Goal: Check status: Check status

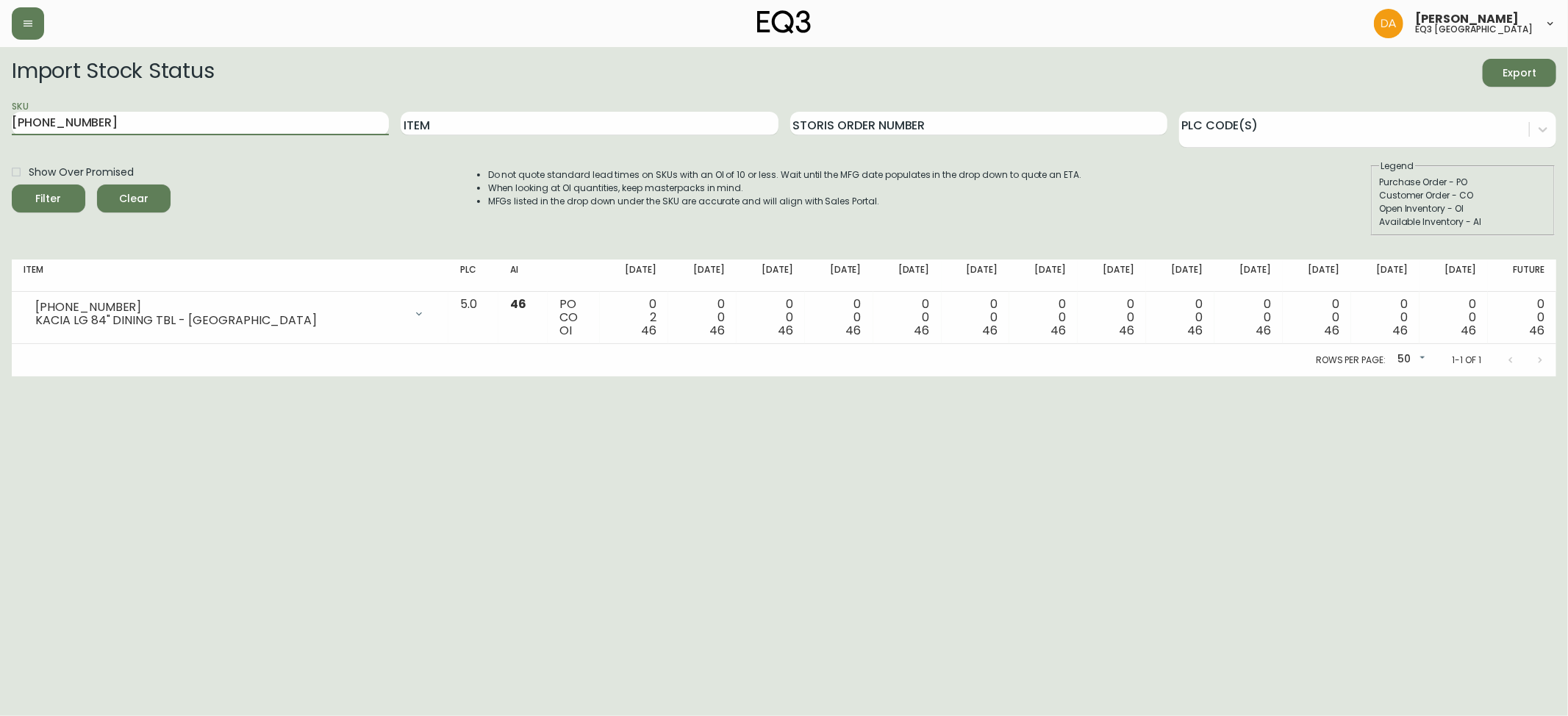
drag, startPoint x: 114, startPoint y: 121, endPoint x: 0, endPoint y: 127, distance: 114.2
click at [0, 127] on main "Import Stock Status Export SKU [PHONE_NUMBER] Item Storis Order Number PLC Code…" at bounding box center [784, 212] width 1568 height 330
type input "7050-347-13-A"
click at [12, 184] on button "Filter" at bounding box center [48, 198] width 73 height 28
drag, startPoint x: 108, startPoint y: 120, endPoint x: 0, endPoint y: 122, distance: 108.0
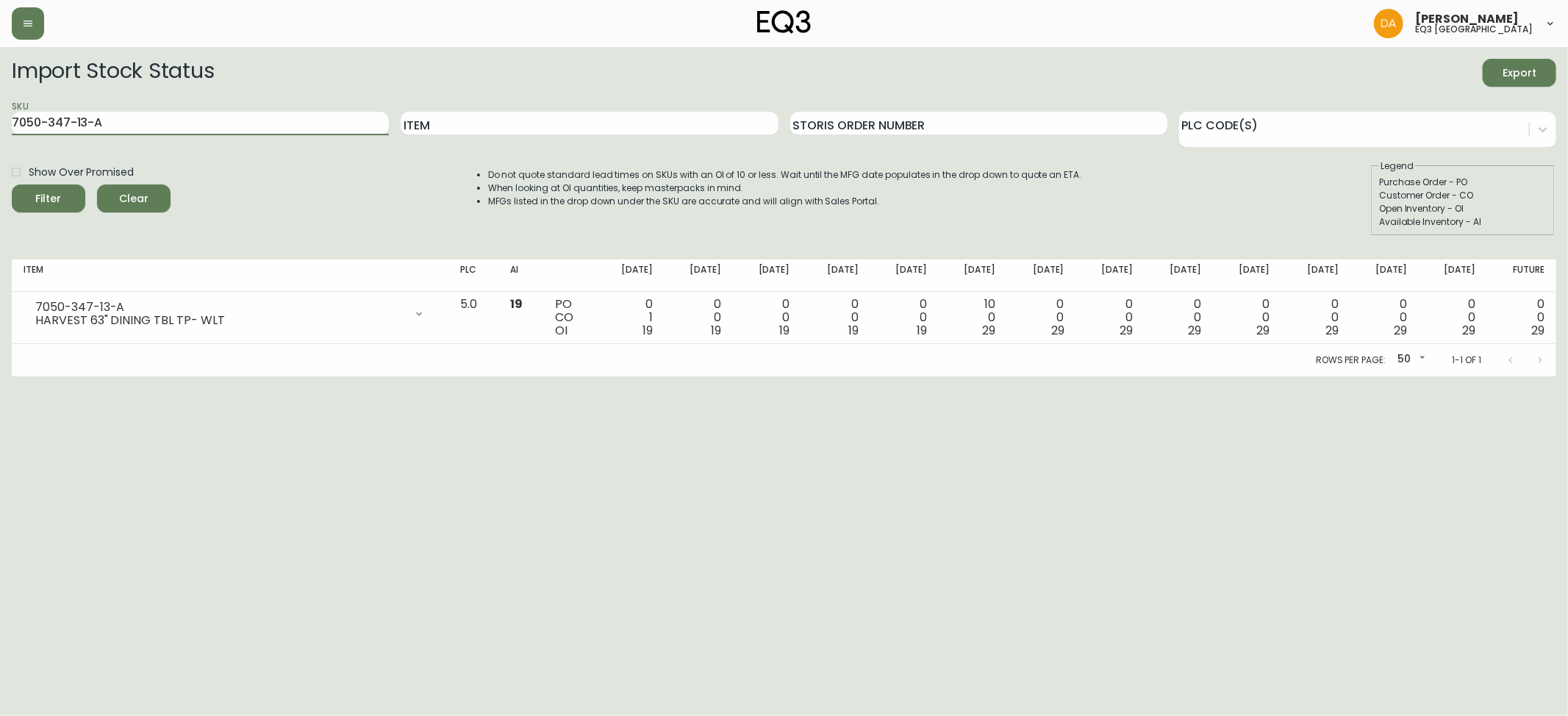
click at [0, 122] on main "Import Stock Status Export SKU 7050-347-13-A Item Storis Order Number PLC Code(…" at bounding box center [784, 212] width 1568 height 330
paste input "7050-350-13-A"
type input "7050-350-13-A"
click at [12, 184] on button "Filter" at bounding box center [48, 198] width 73 height 28
click at [542, 377] on html "[PERSON_NAME] eq3 calgary Import Stock Status Export SKU 7050-350-13-A Item Sto…" at bounding box center [784, 188] width 1568 height 377
